Goal: Information Seeking & Learning: Check status

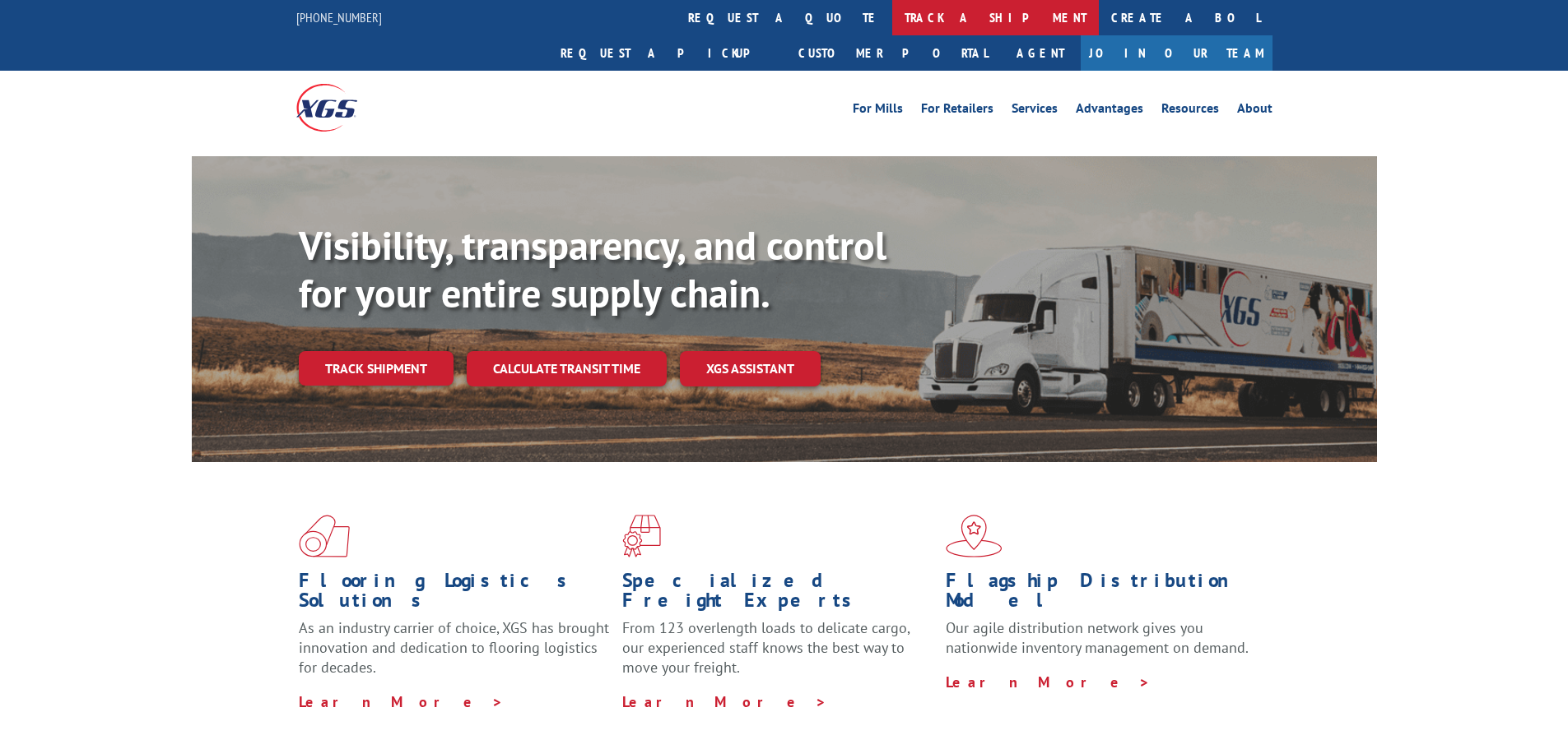
click at [892, 12] on link "track a shipment" at bounding box center [995, 18] width 206 height 35
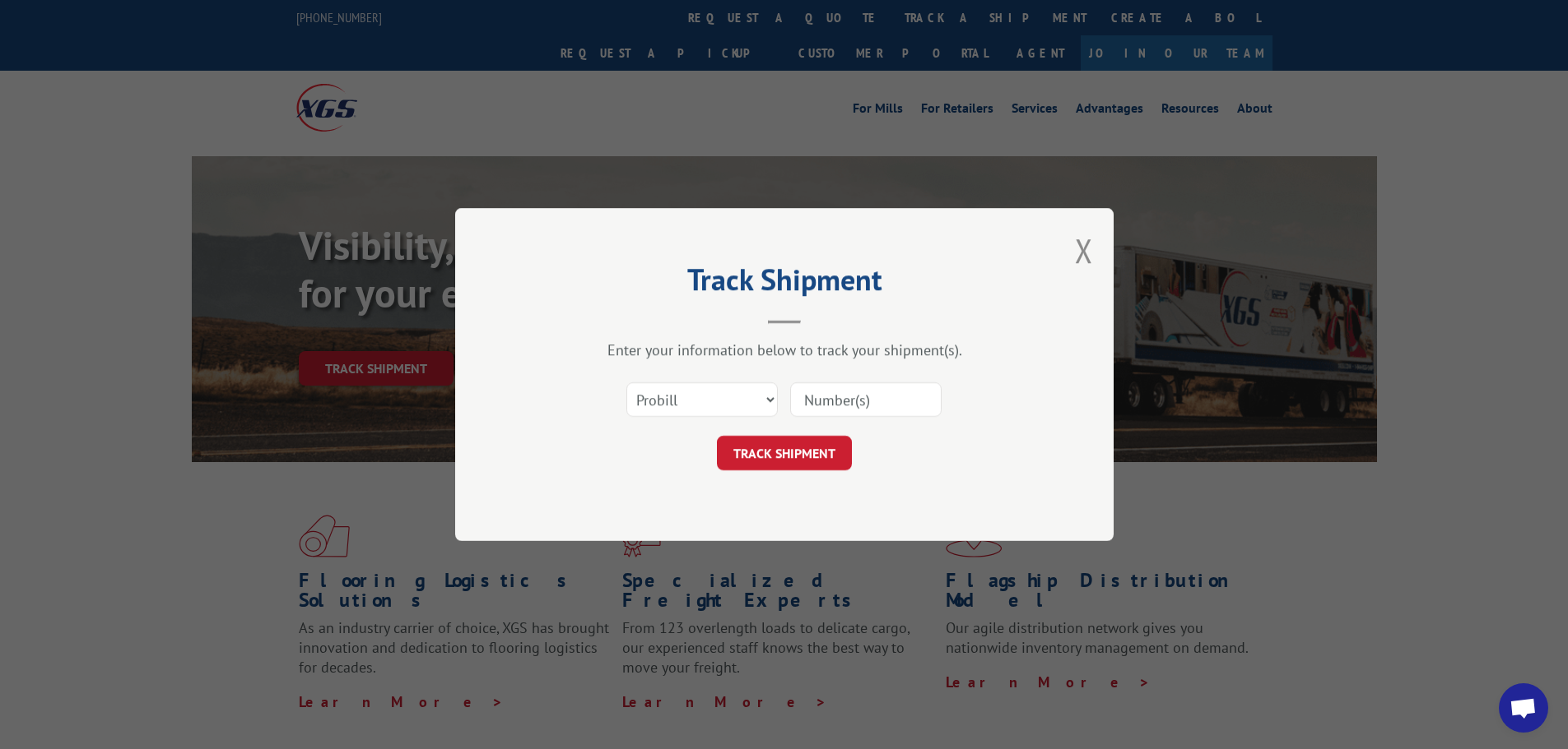
click at [843, 395] on input at bounding box center [866, 399] width 151 height 34
paste input "15984865"
type input "15984865"
click at [789, 449] on button "TRACK SHIPMENT" at bounding box center [784, 452] width 135 height 34
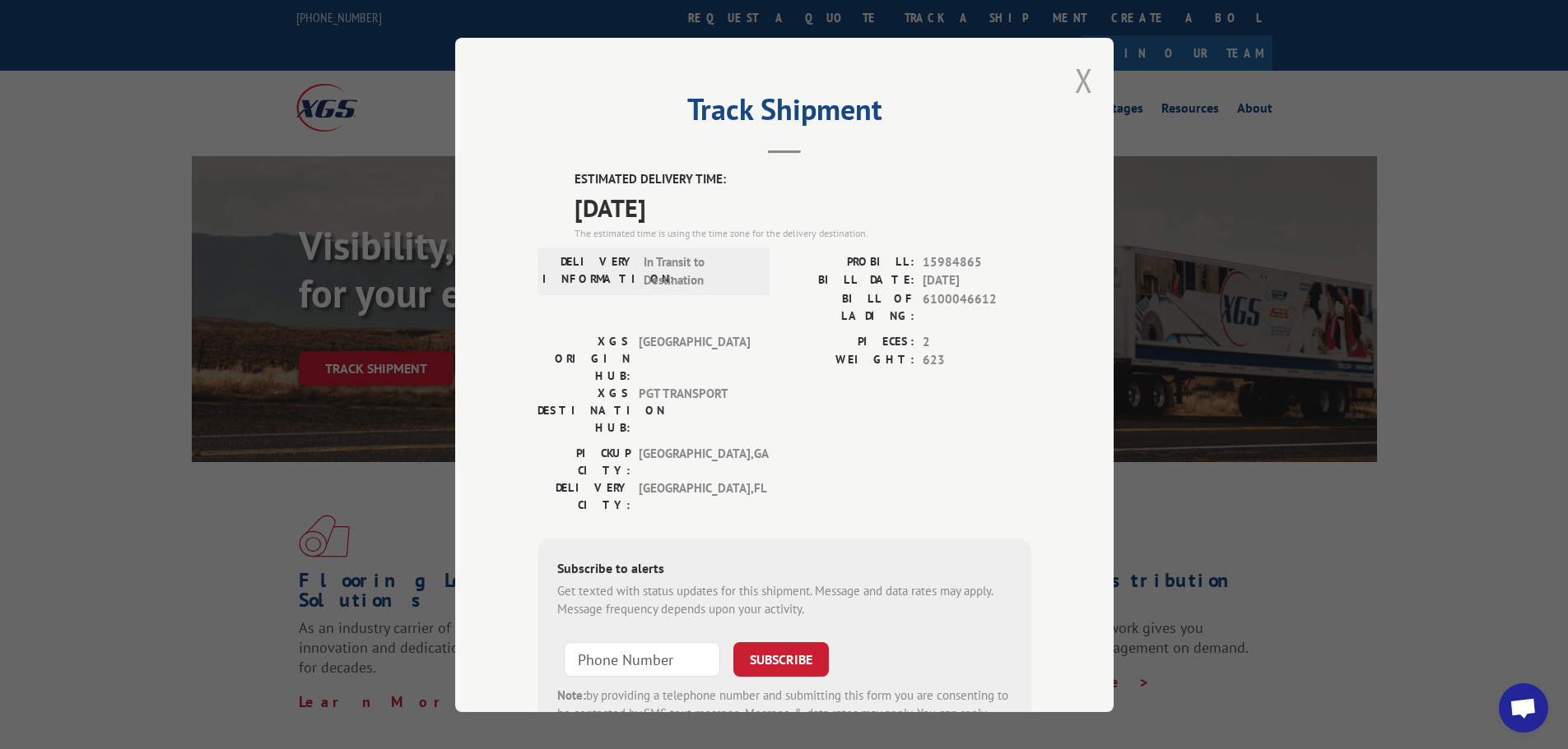
click at [1075, 86] on button "Close modal" at bounding box center [1083, 80] width 19 height 44
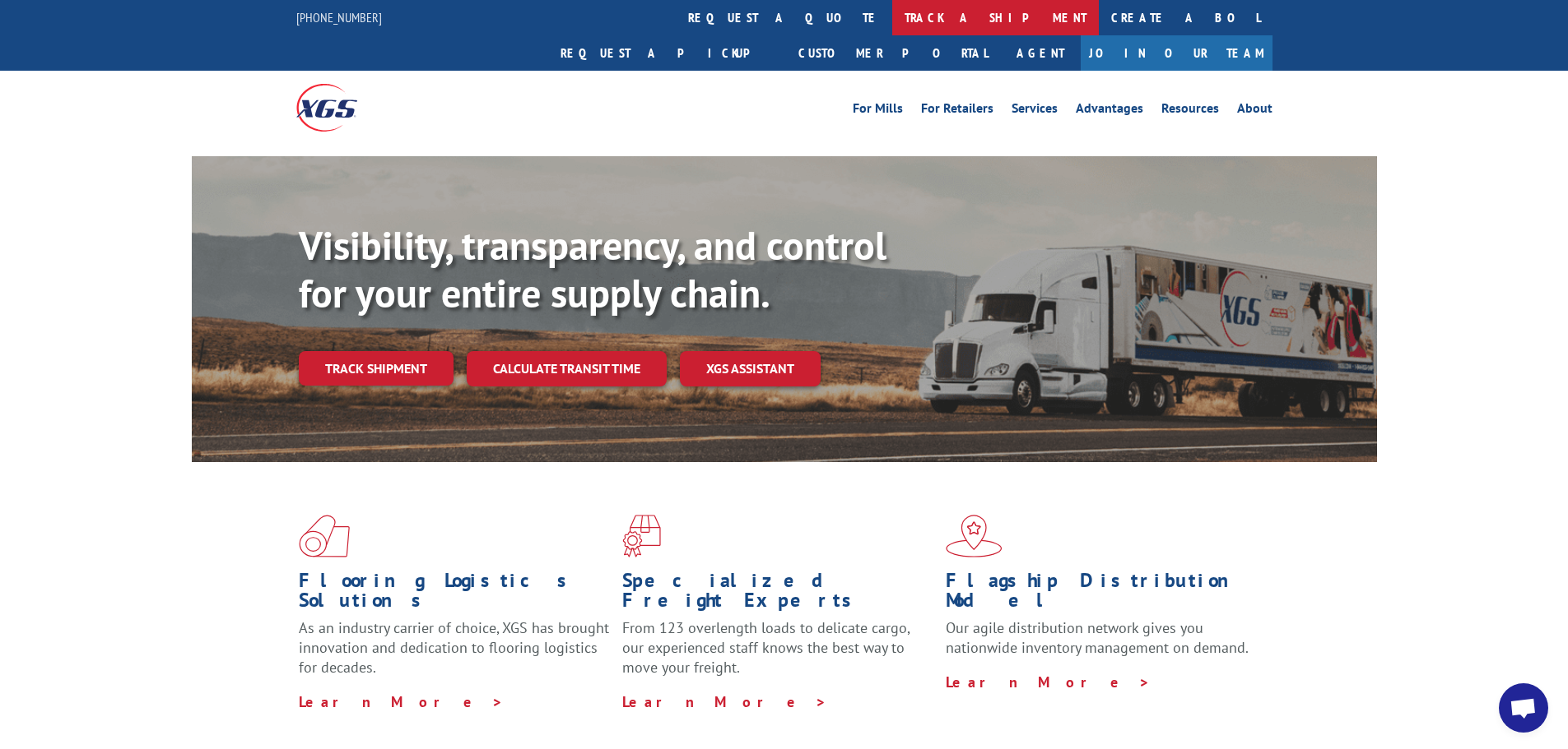
click at [892, 23] on link "track a shipment" at bounding box center [995, 18] width 206 height 35
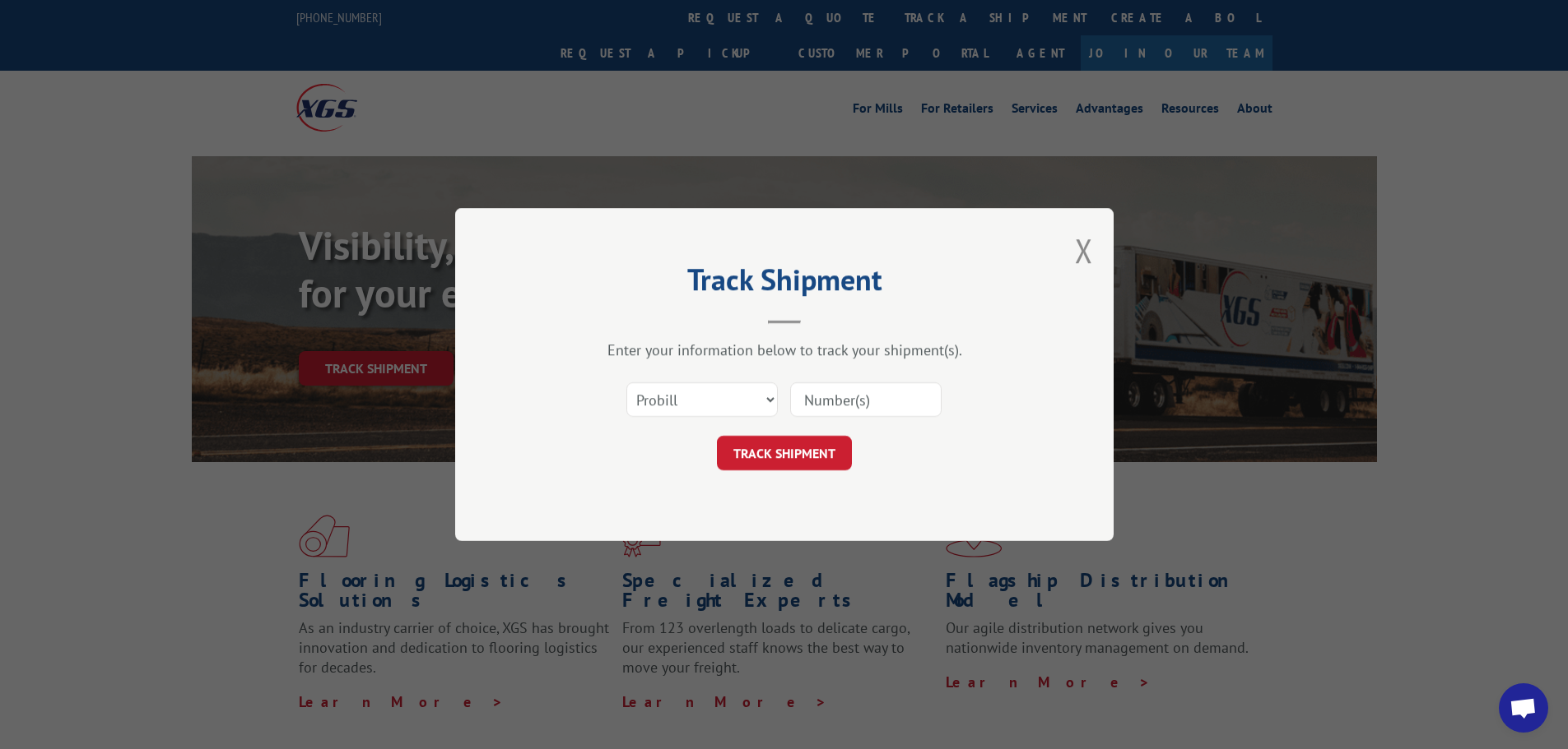
click at [880, 402] on input at bounding box center [866, 399] width 151 height 34
paste input "15984865"
type input "15984865"
click at [796, 449] on button "TRACK SHIPMENT" at bounding box center [784, 452] width 135 height 34
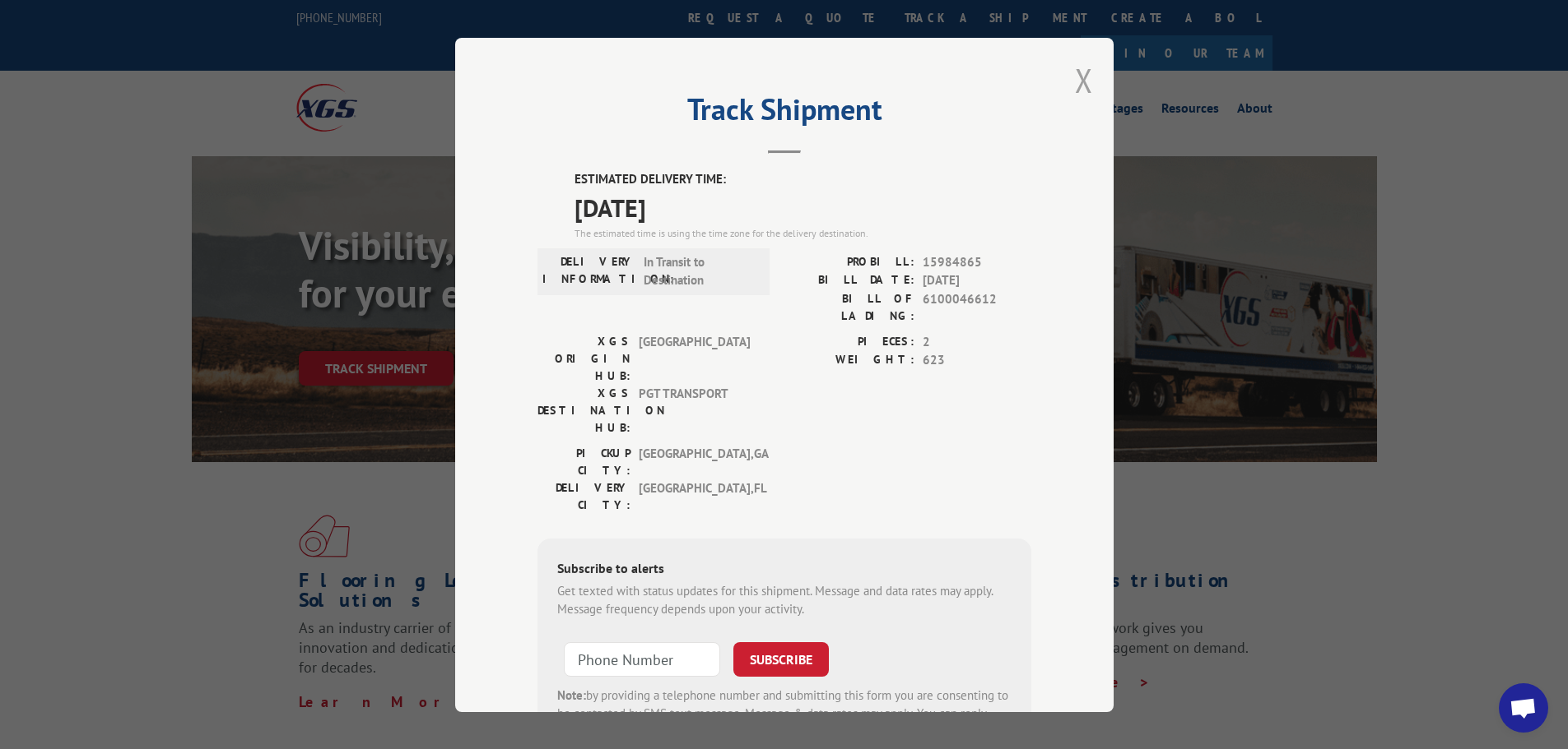
click at [1075, 76] on button "Close modal" at bounding box center [1083, 80] width 19 height 44
